Goal: Task Accomplishment & Management: Complete application form

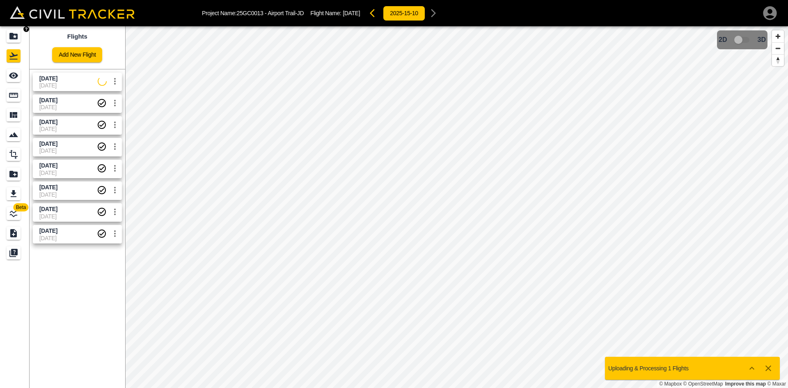
drag, startPoint x: 12, startPoint y: 37, endPoint x: 29, endPoint y: 1, distance: 39.3
click at [12, 37] on icon "Projects" at bounding box center [13, 36] width 8 height 7
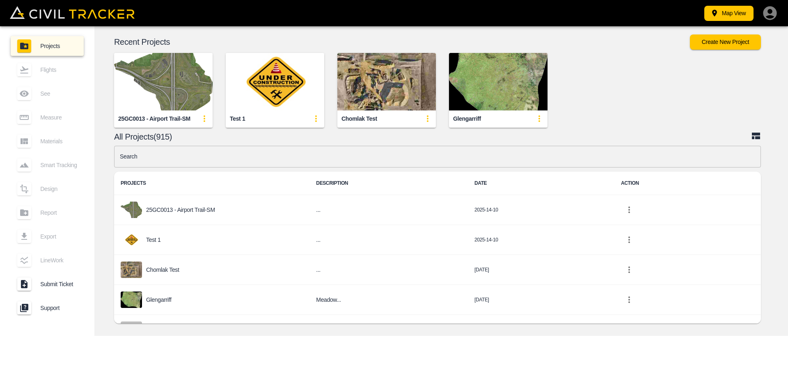
click at [265, 158] on input "text" at bounding box center [437, 157] width 647 height 22
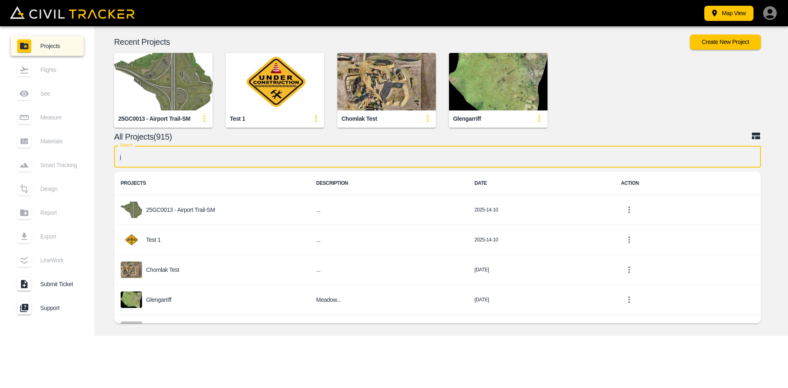
type input "jg"
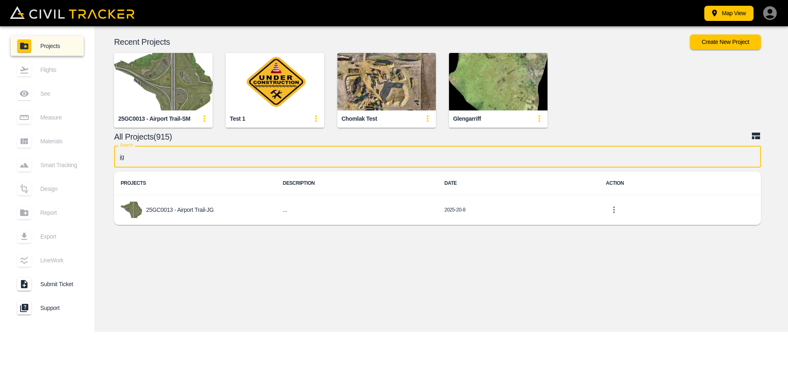
click at [214, 212] on div "25GC0013 - Airport Trail-JG" at bounding box center [195, 209] width 149 height 16
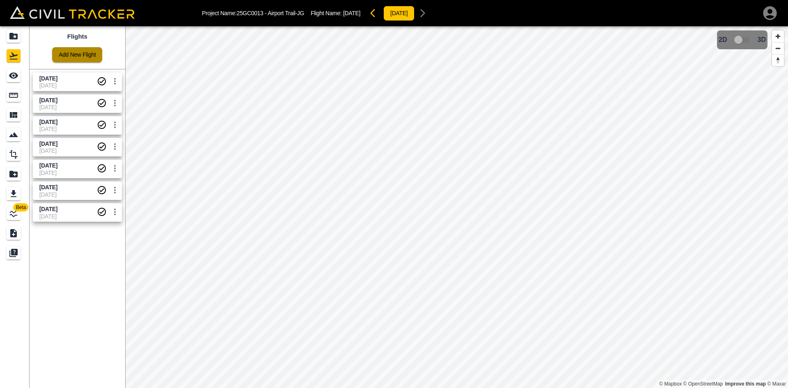
click at [72, 59] on link "Add New Flight" at bounding box center [77, 54] width 50 height 15
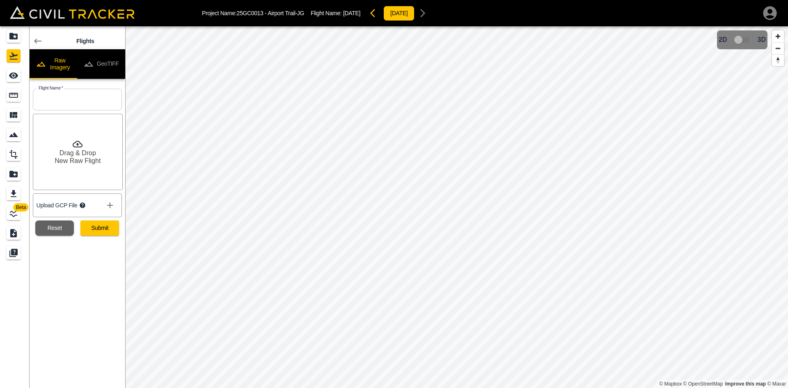
click at [100, 74] on button "GeoTIFF" at bounding box center [101, 64] width 48 height 30
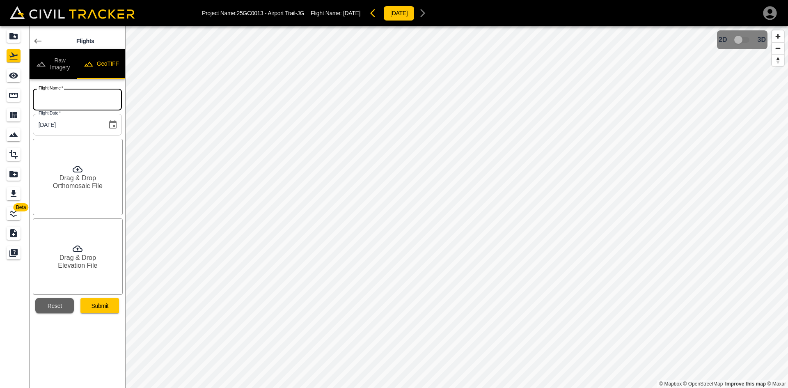
drag, startPoint x: 80, startPoint y: 94, endPoint x: 75, endPoint y: 96, distance: 5.0
click at [80, 94] on input "text" at bounding box center [77, 100] width 89 height 22
type input "[DATE]"
click at [83, 188] on h6 "Orthomosaic File" at bounding box center [78, 186] width 50 height 8
click at [94, 262] on h6 "Elevation File" at bounding box center [77, 265] width 39 height 8
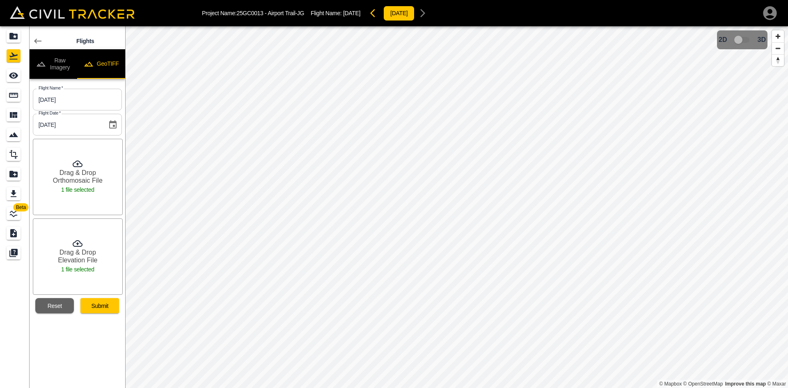
click at [104, 303] on button "Submit" at bounding box center [99, 305] width 39 height 15
